Goal: Task Accomplishment & Management: Use online tool/utility

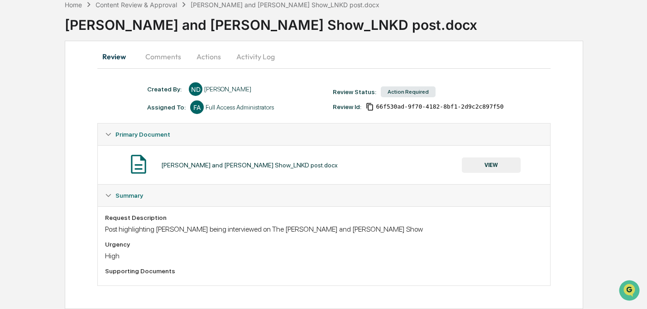
click at [199, 55] on button "Actions" at bounding box center [208, 57] width 41 height 22
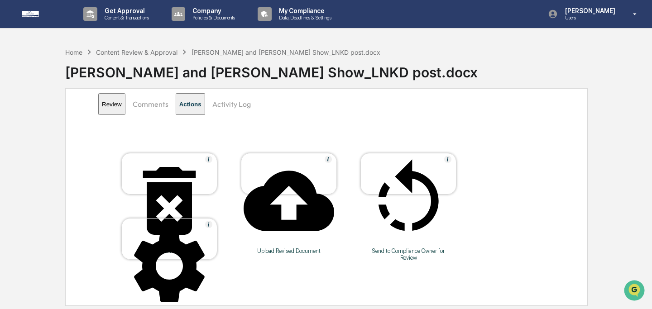
click at [281, 171] on icon at bounding box center [289, 201] width 91 height 60
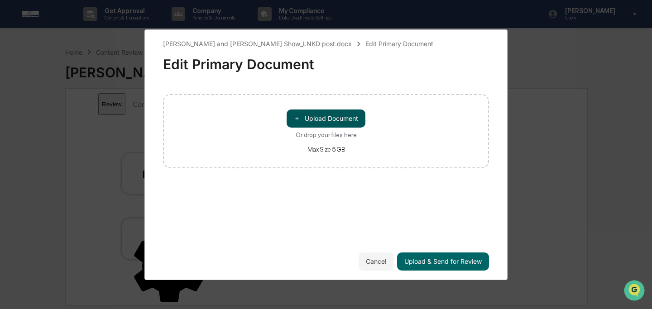
click at [317, 120] on button "＋ Upload Document" at bounding box center [326, 119] width 79 height 18
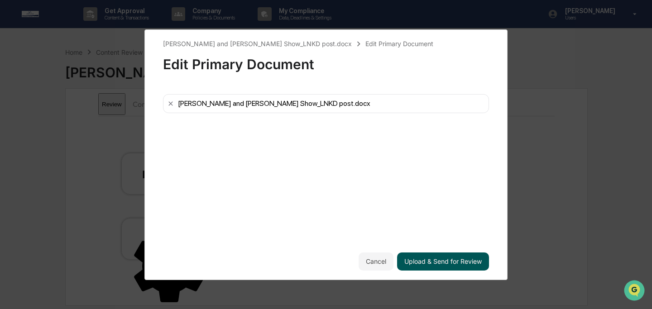
click at [480, 263] on button "Upload & Send for Review" at bounding box center [443, 262] width 92 height 18
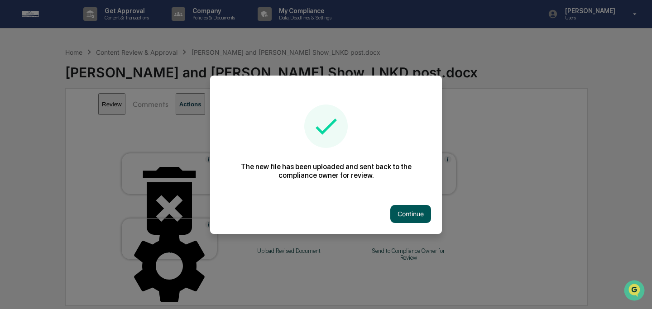
click at [394, 216] on button "Continue" at bounding box center [410, 214] width 41 height 18
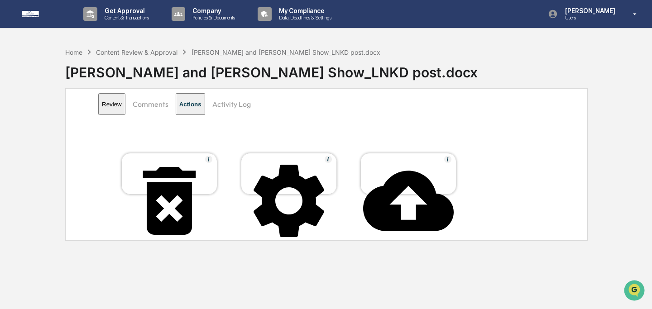
click at [170, 111] on button "Comments" at bounding box center [150, 104] width 50 height 22
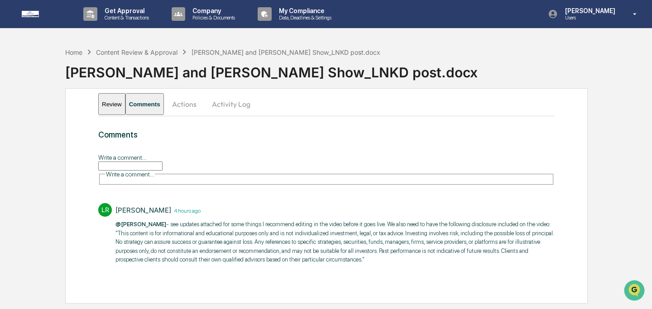
click at [163, 170] on input "Write a comment..." at bounding box center [130, 166] width 64 height 9
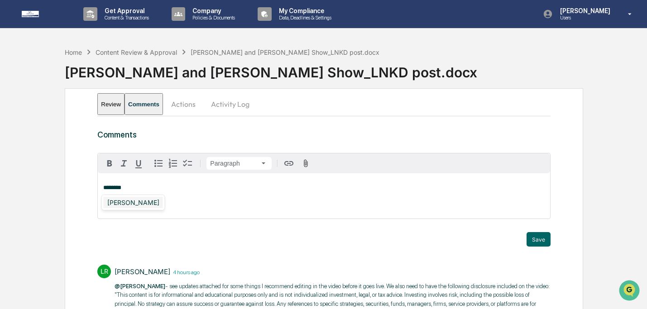
click at [149, 205] on div "[PERSON_NAME]" at bounding box center [133, 202] width 59 height 11
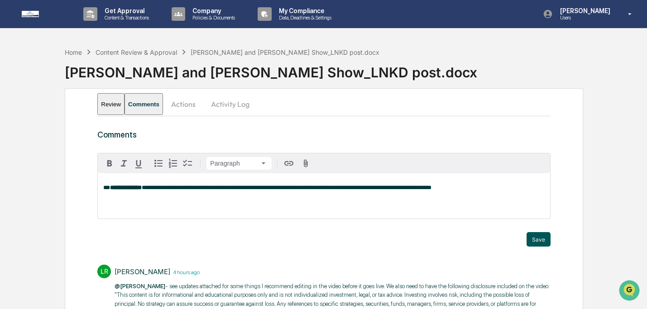
click at [533, 240] on button "Save" at bounding box center [539, 239] width 24 height 14
